Goal: Task Accomplishment & Management: Manage account settings

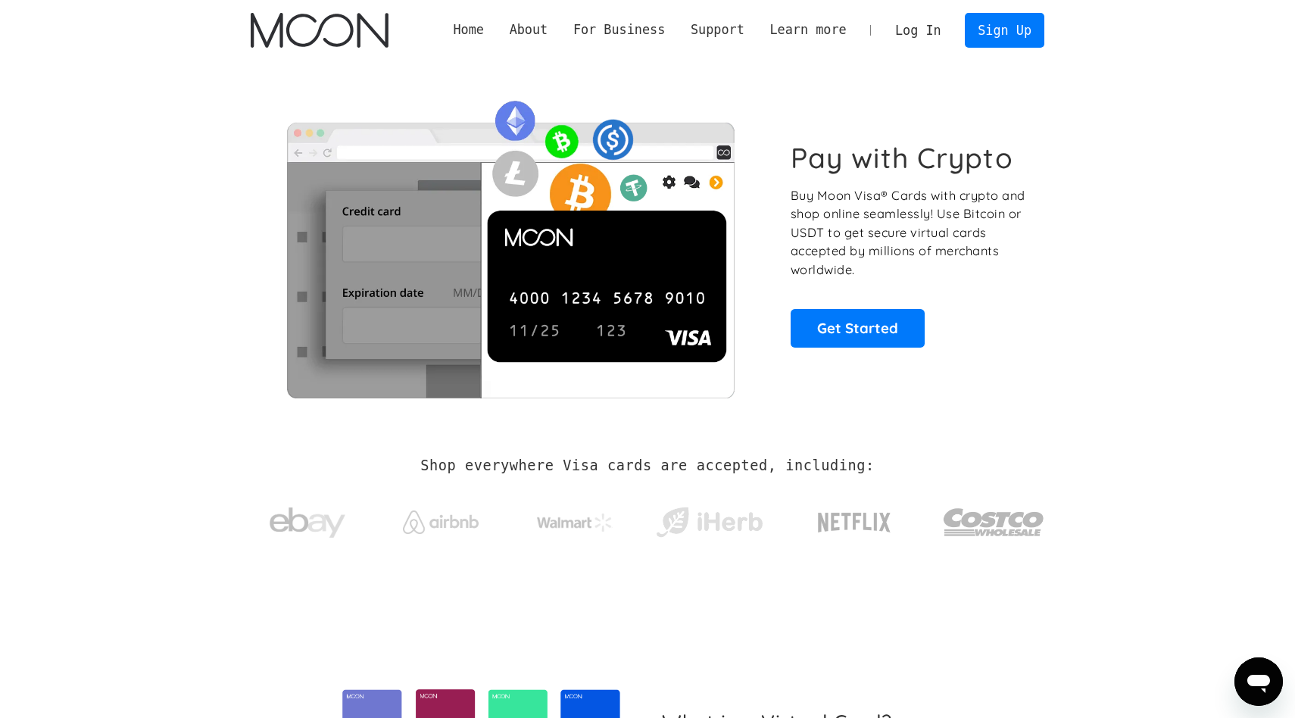
click at [901, 22] on link "Log In" at bounding box center [917, 30] width 71 height 33
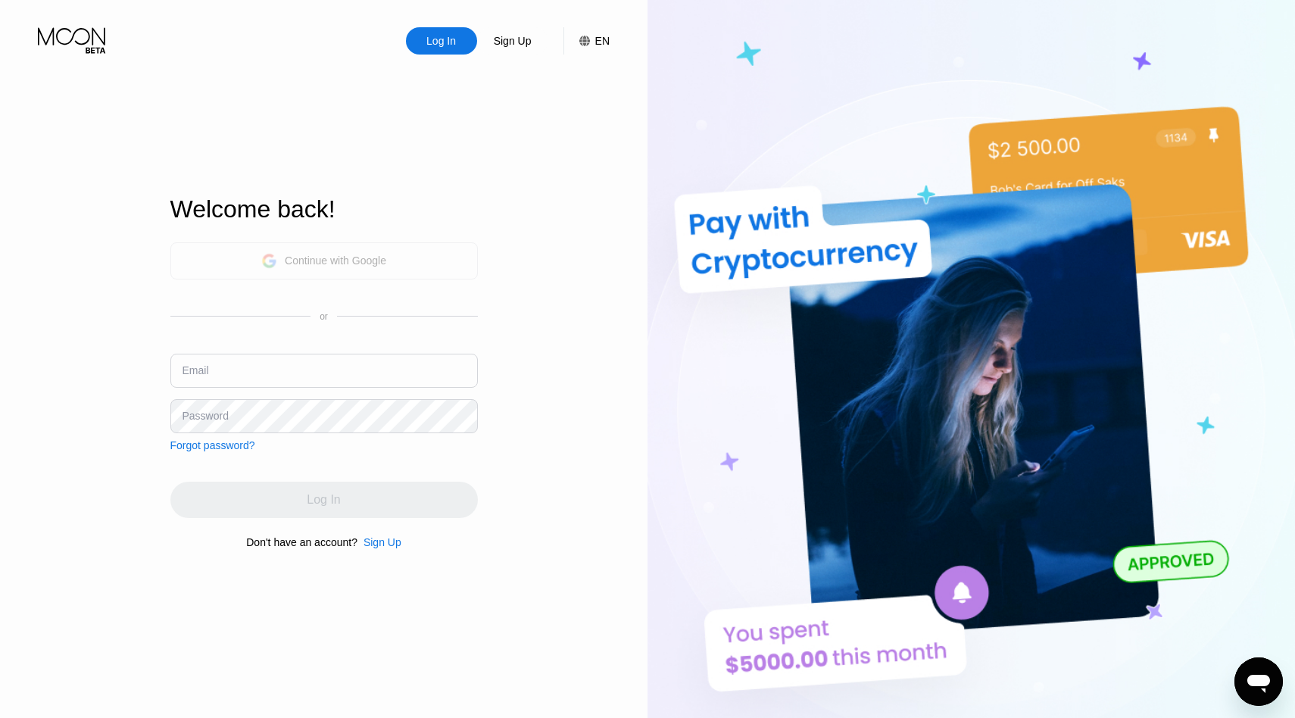
click at [386, 271] on div "Continue with Google" at bounding box center [323, 260] width 125 height 23
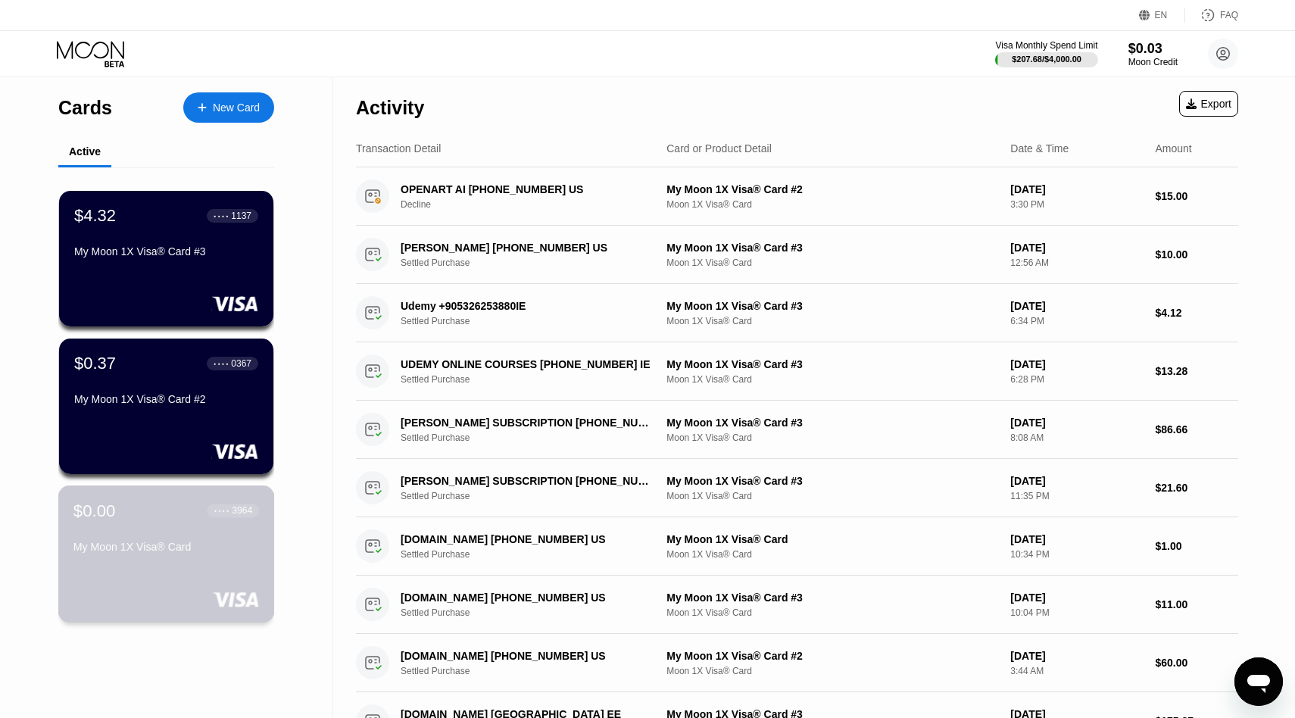
click at [150, 573] on div "$0.00 ● ● ● ● 3964 My Moon 1X Visa® Card" at bounding box center [166, 554] width 217 height 137
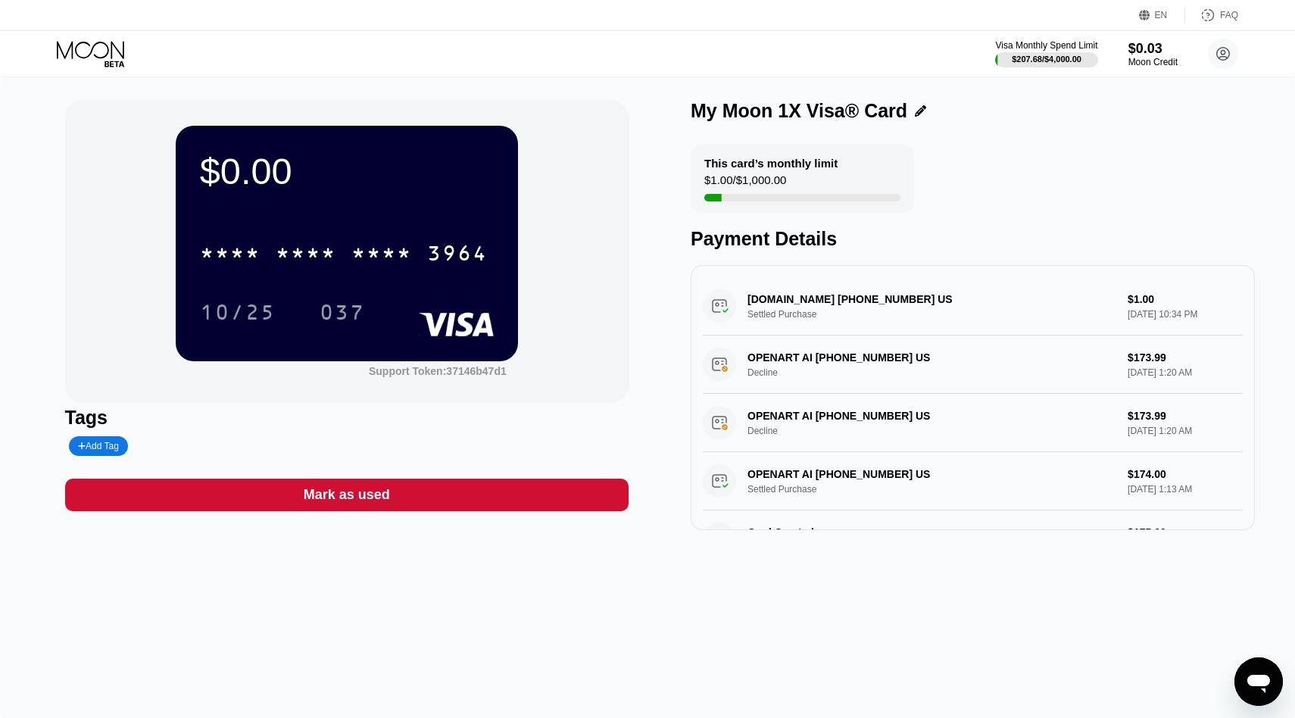
click at [376, 278] on div "* * * * * * * * * * * * 3964 10/25 037" at bounding box center [347, 267] width 294 height 89
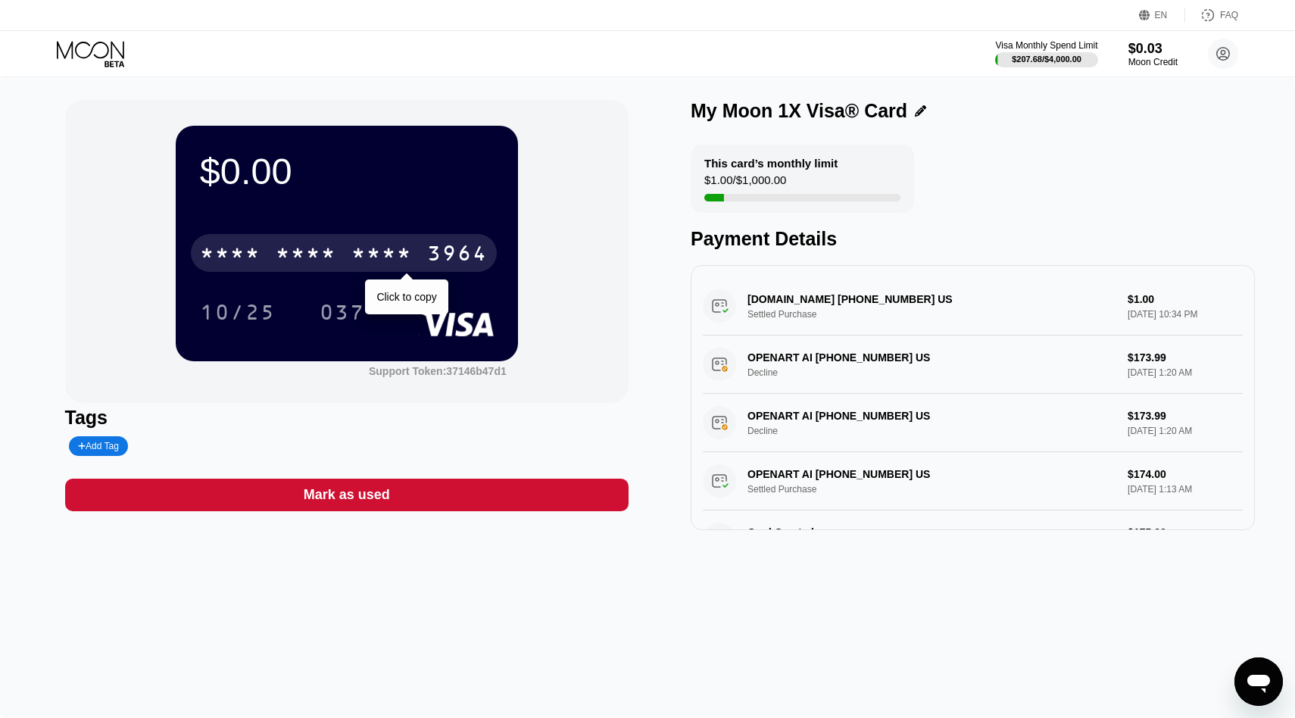
click at [392, 261] on div "* * * *" at bounding box center [381, 255] width 61 height 24
